Goal: Find specific page/section: Find specific page/section

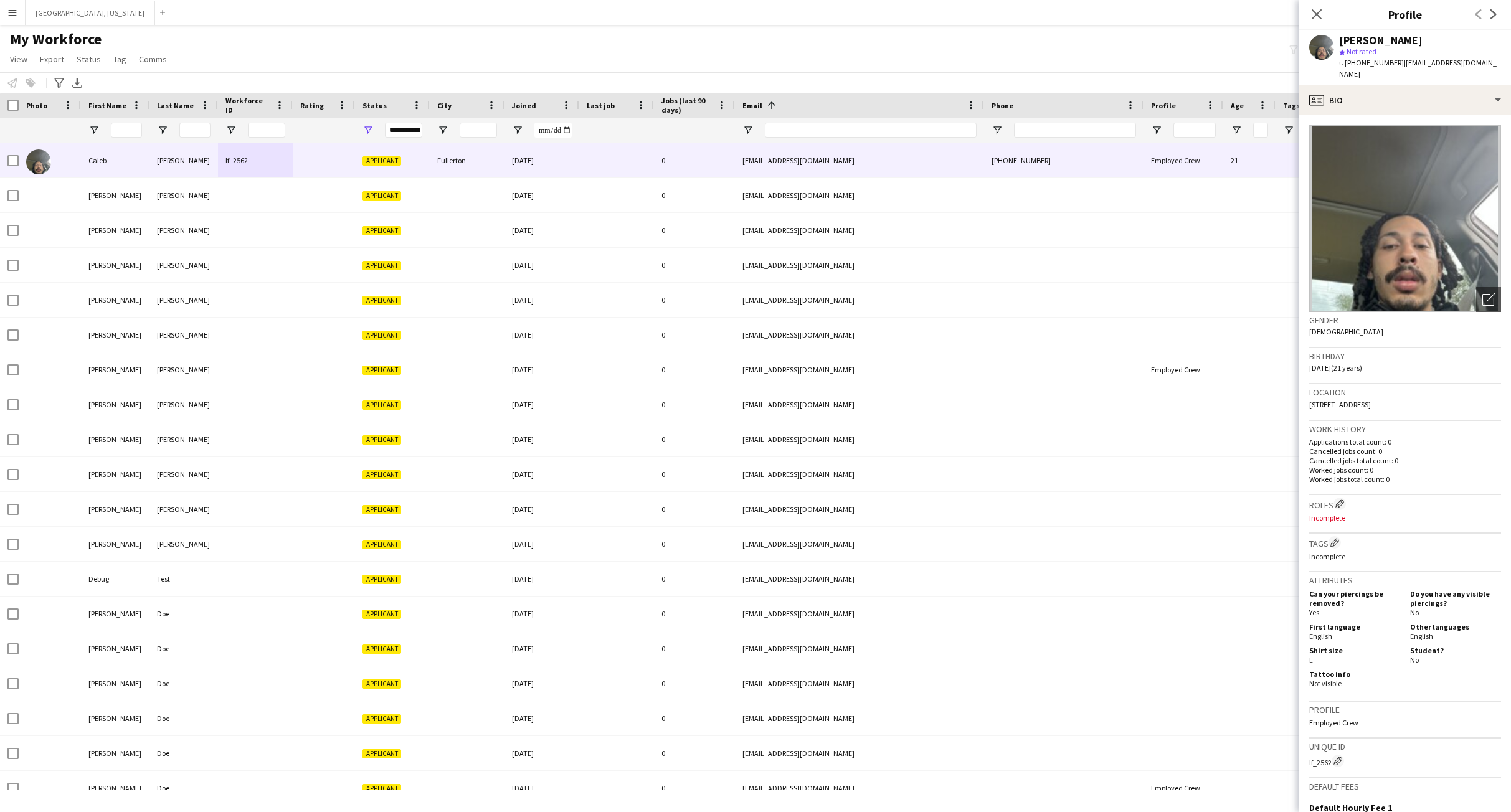
scroll to position [175, 0]
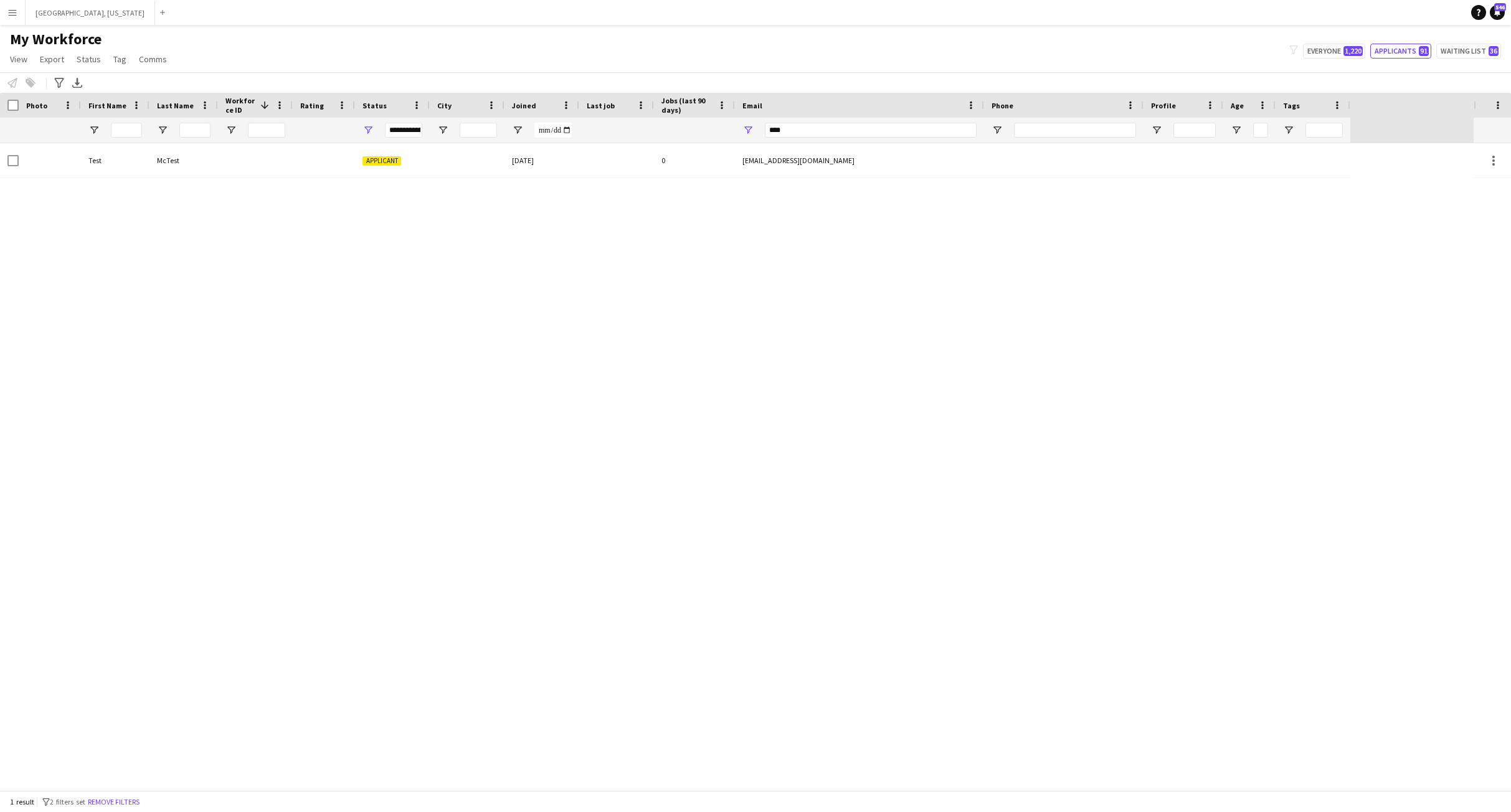
click at [1215, 61] on div "My Workforce View Views Default view New view Update view Delete view Edit name…" at bounding box center [756, 50] width 1511 height 42
drag, startPoint x: 797, startPoint y: 132, endPoint x: 773, endPoint y: 131, distance: 24.0
click at [773, 131] on input "****" at bounding box center [870, 130] width 212 height 15
type input "*"
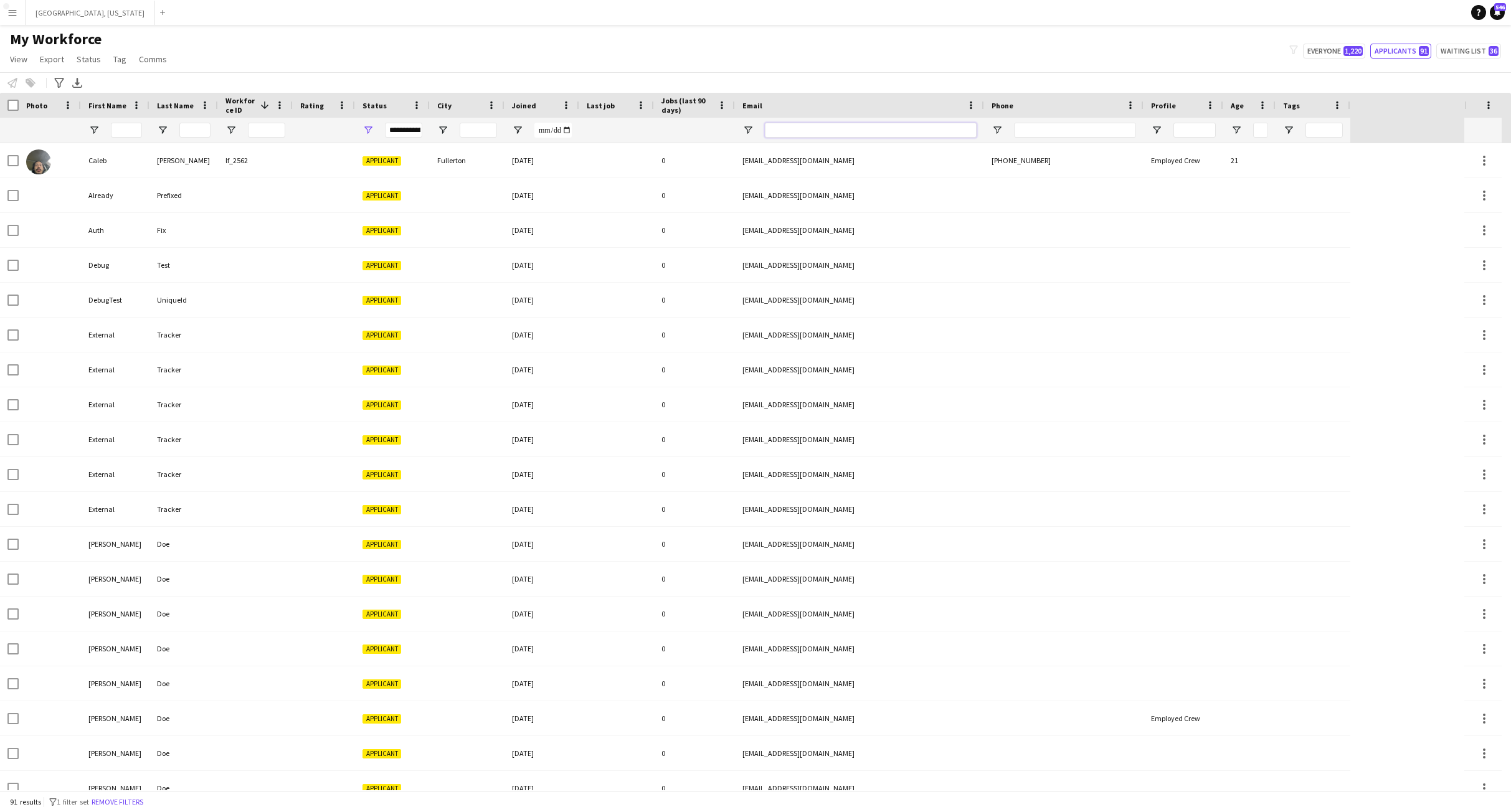
click at [794, 134] on input "Email Filter Input" at bounding box center [870, 130] width 212 height 15
click at [1398, 55] on button "Applicants 91" at bounding box center [1400, 51] width 61 height 15
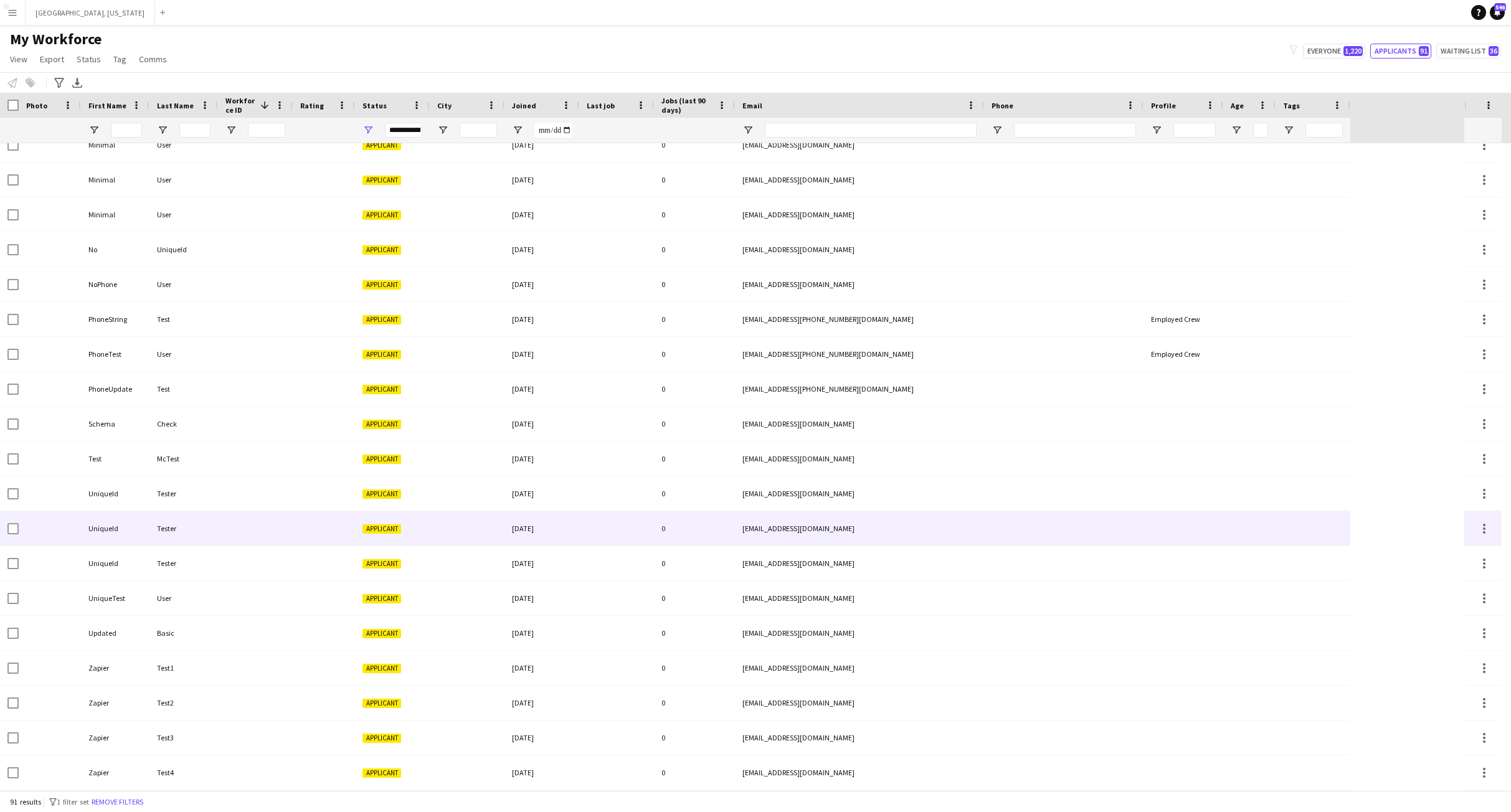
scroll to position [2190, 0]
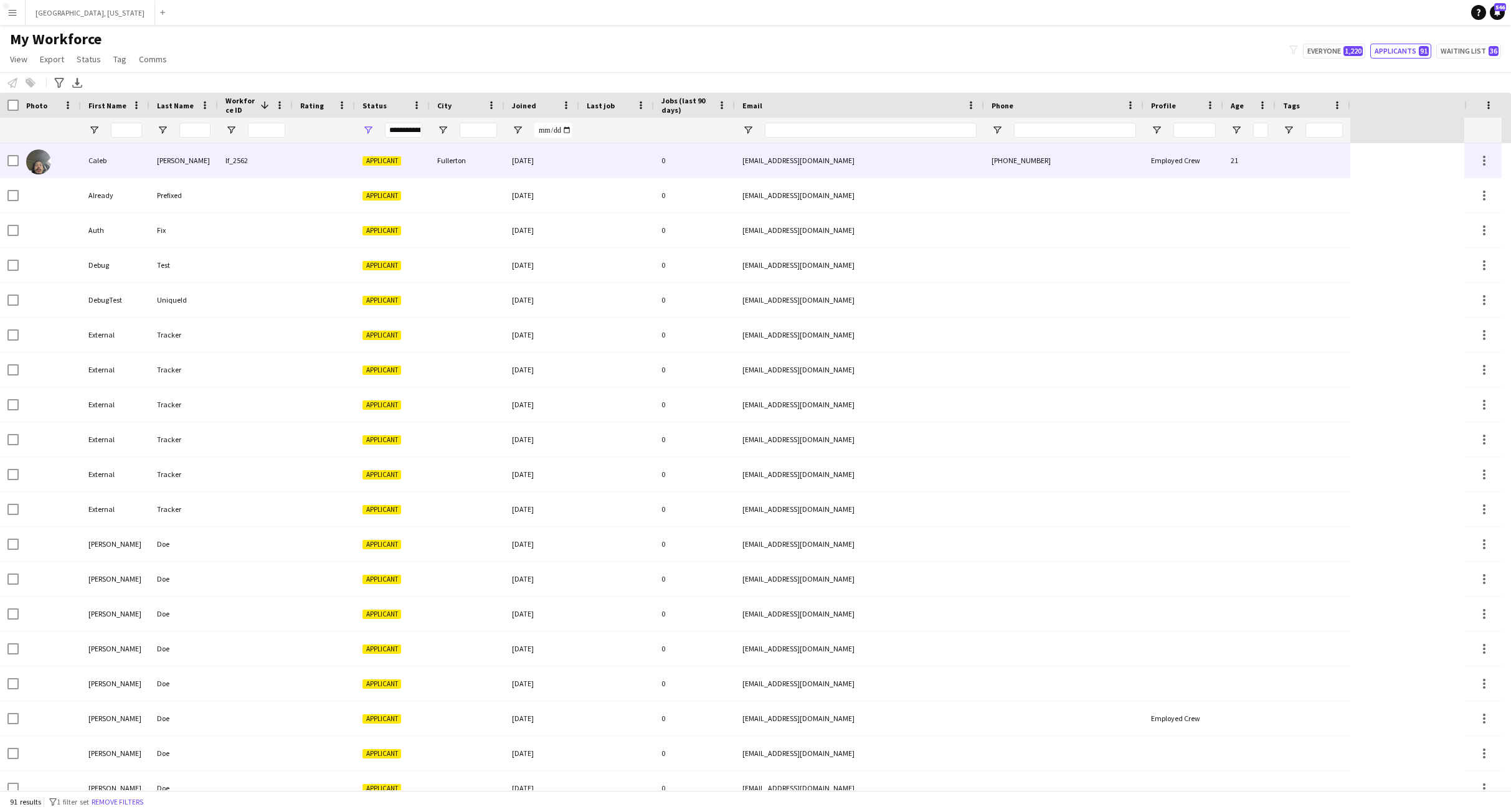
click at [233, 169] on div "lf_2562" at bounding box center [255, 160] width 75 height 35
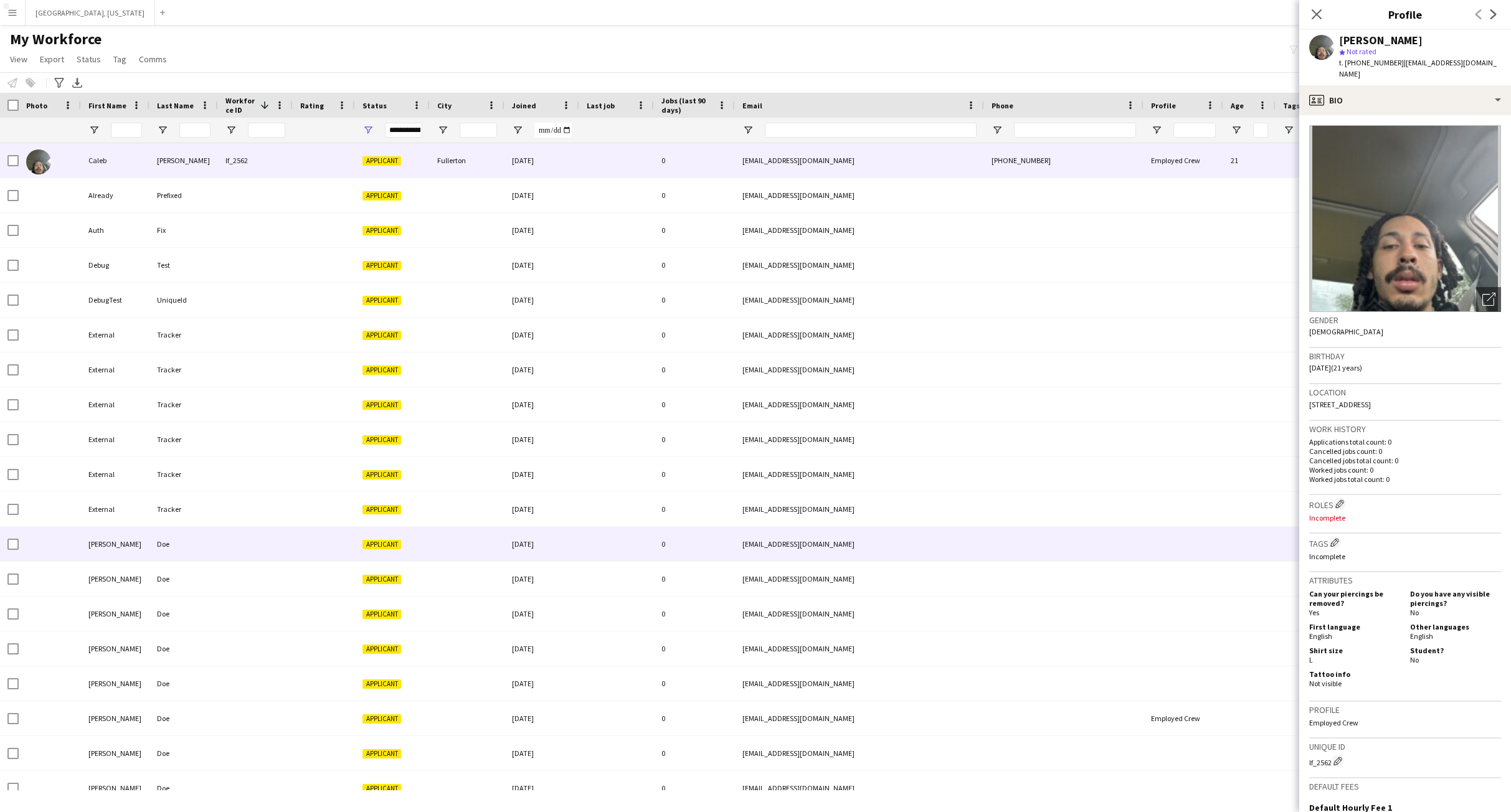
drag, startPoint x: 1125, startPoint y: 554, endPoint x: 1137, endPoint y: 551, distance: 12.4
click at [1123, 554] on div at bounding box center [1064, 543] width 160 height 35
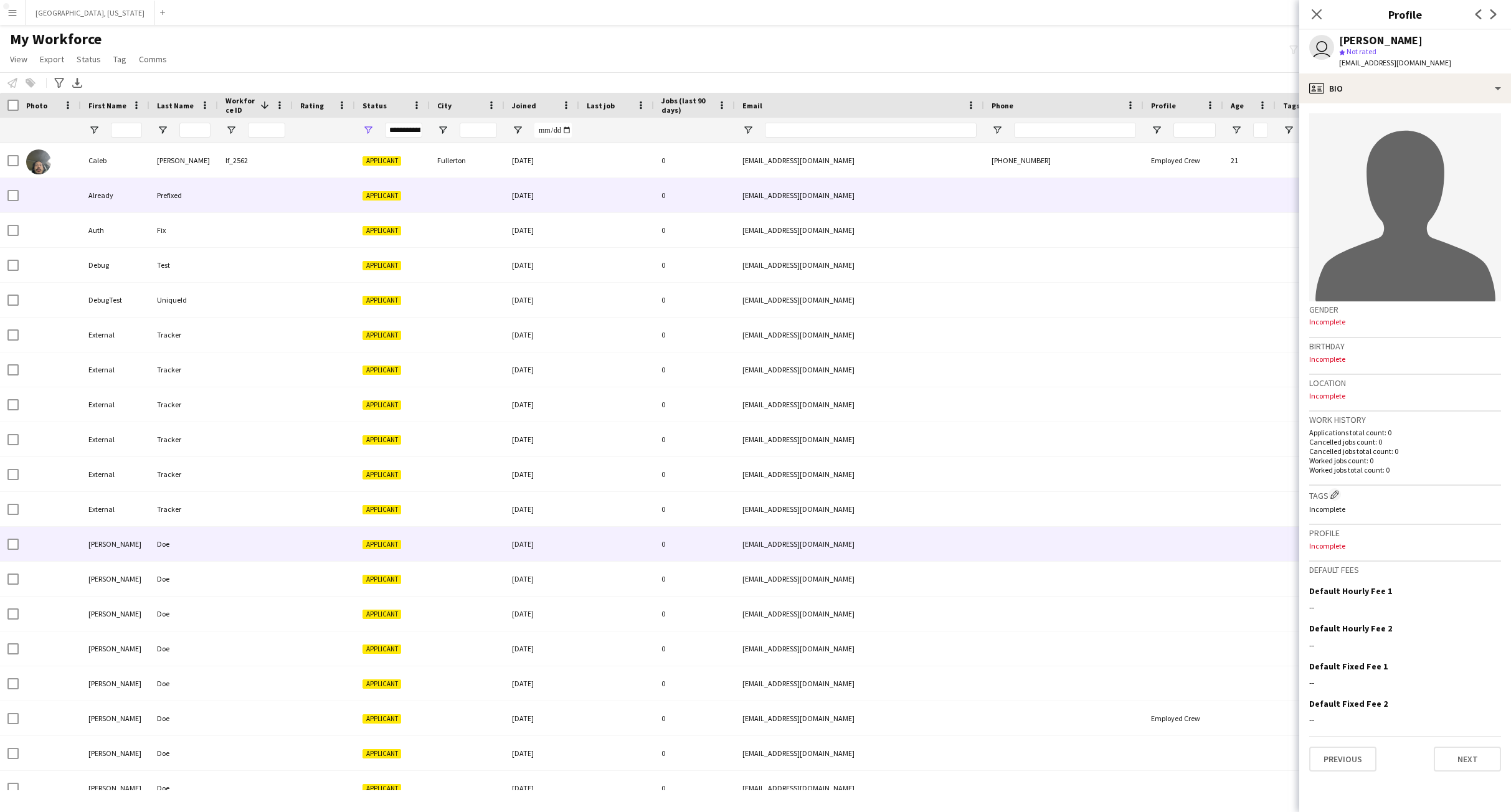
click at [256, 191] on div at bounding box center [255, 195] width 75 height 35
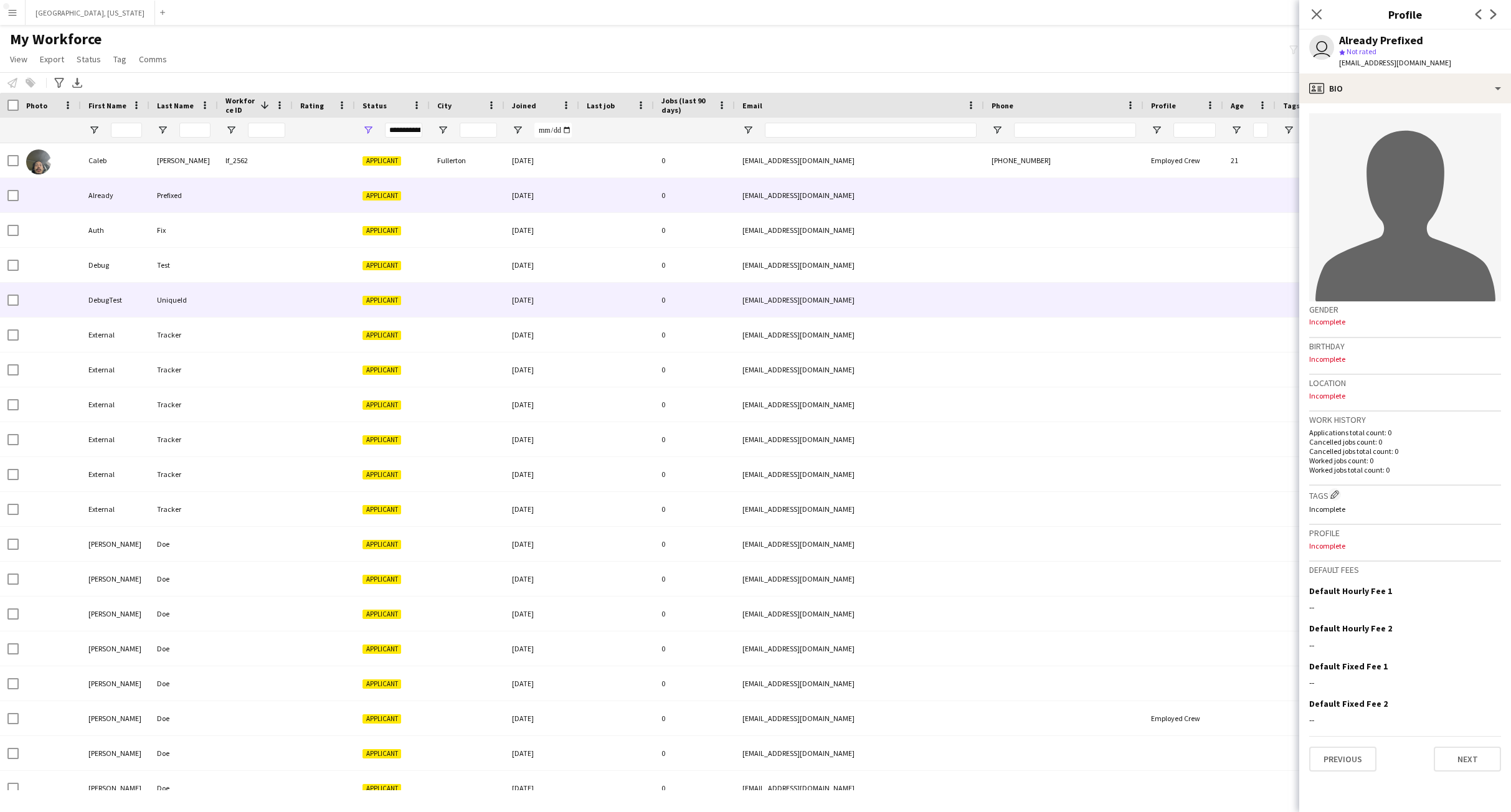
click at [273, 316] on div at bounding box center [255, 300] width 75 height 35
click at [1195, 208] on div at bounding box center [1183, 195] width 79 height 35
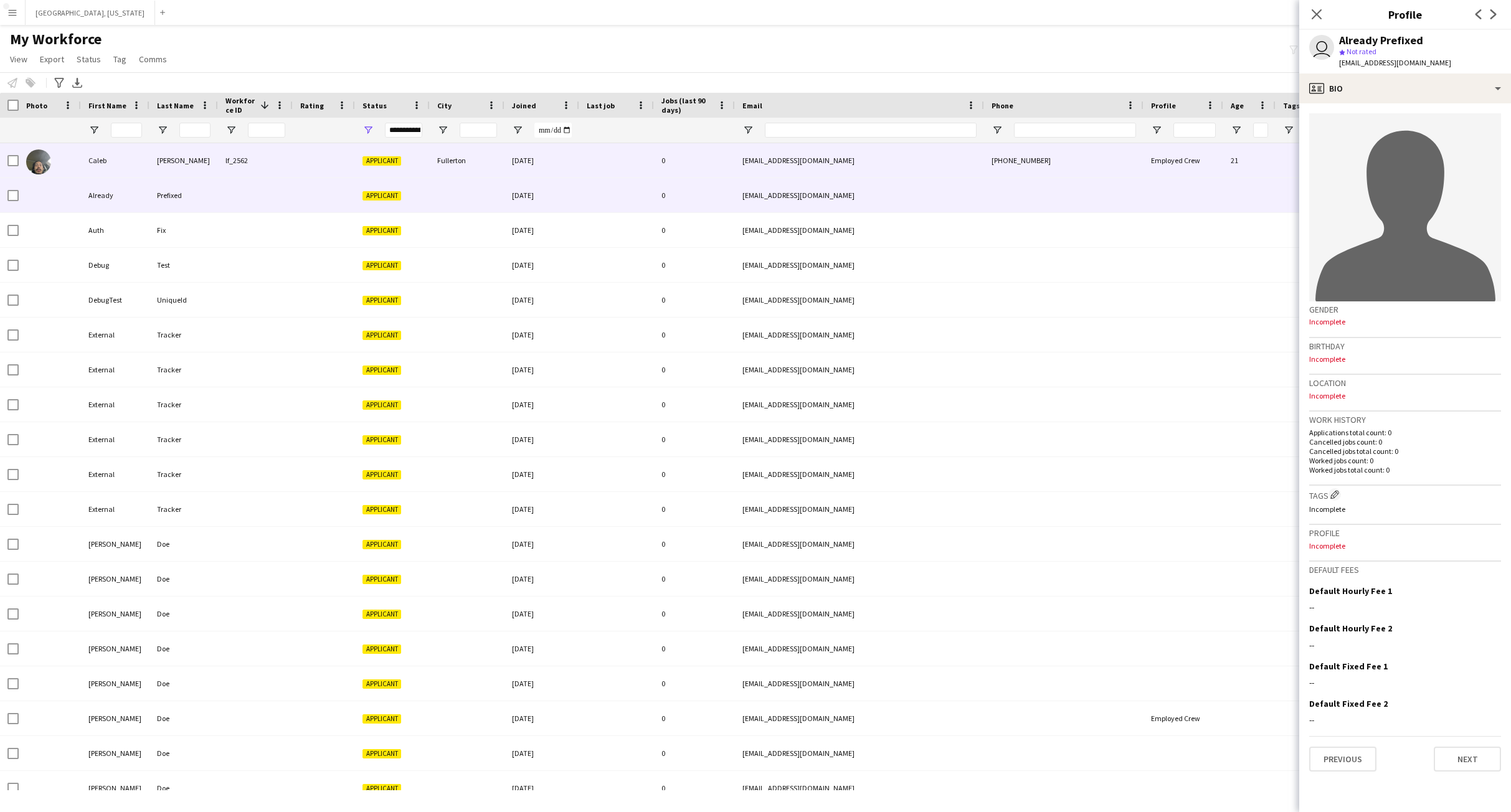
click at [1040, 161] on div "[PHONE_NUMBER]" at bounding box center [1064, 160] width 160 height 35
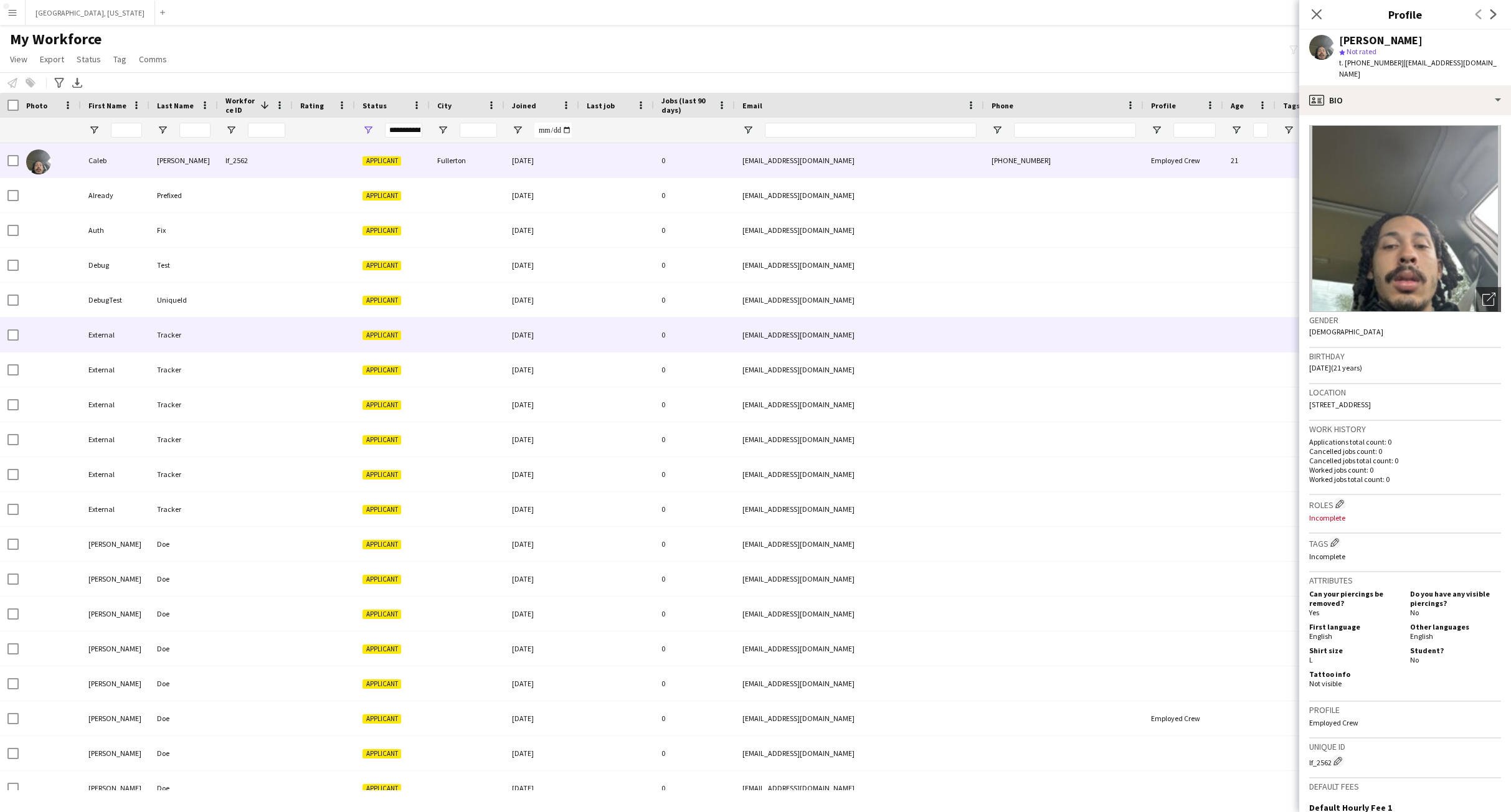
click at [1022, 323] on div at bounding box center [1064, 334] width 160 height 35
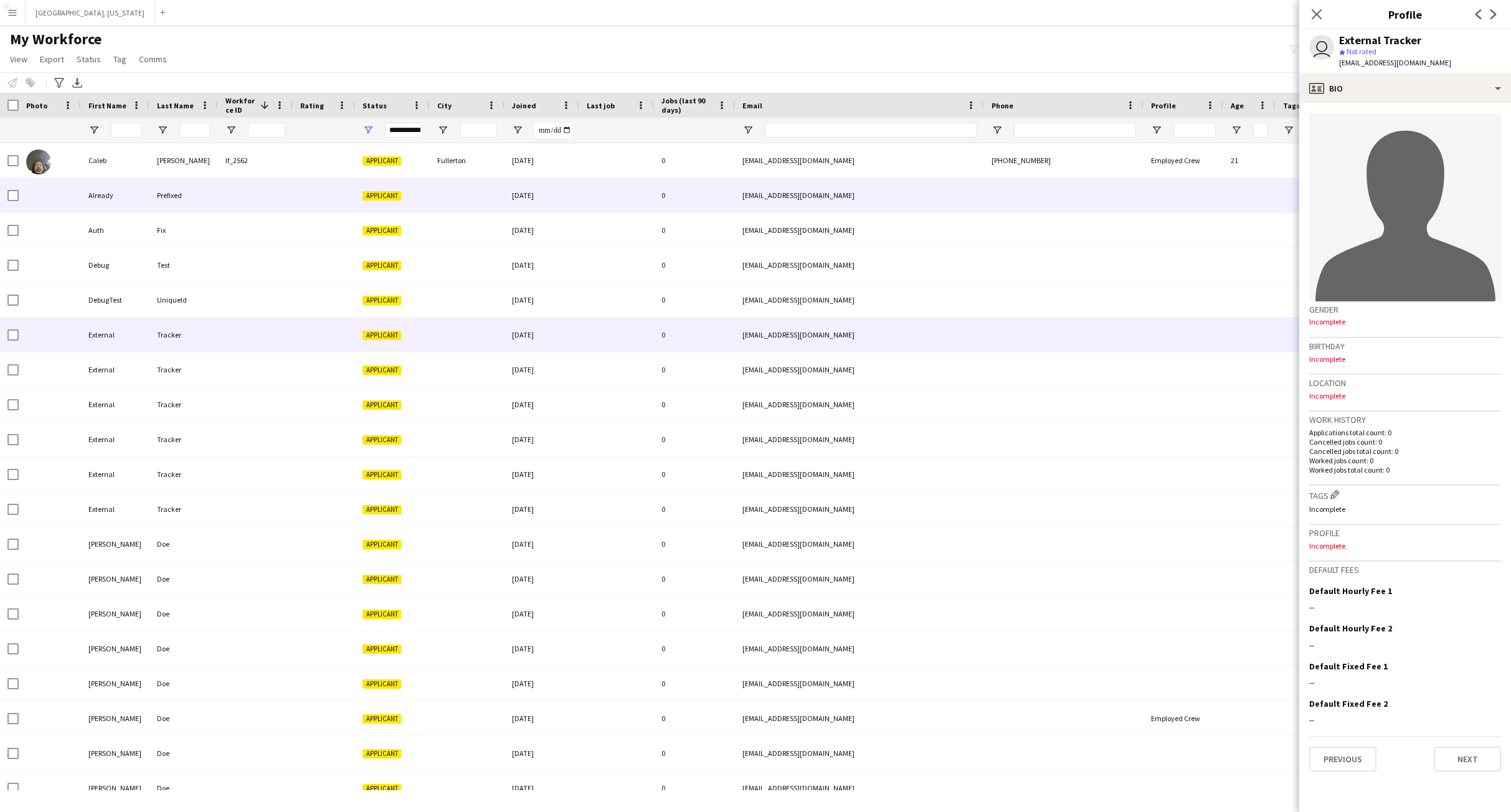
click at [417, 203] on div "Applicant" at bounding box center [392, 195] width 75 height 35
